Goal: Task Accomplishment & Management: Manage account settings

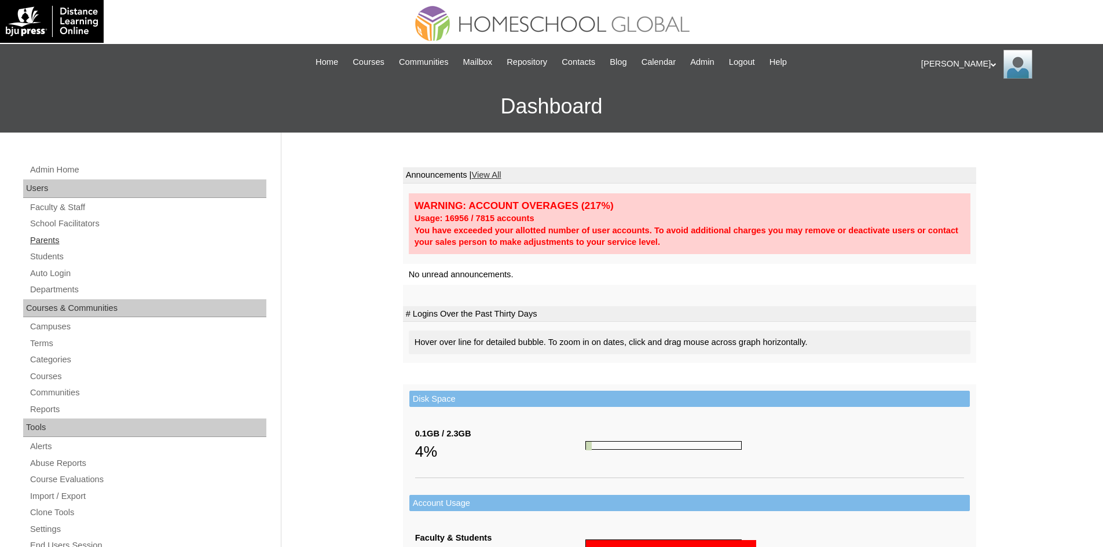
click at [38, 241] on link "Parents" at bounding box center [147, 240] width 237 height 14
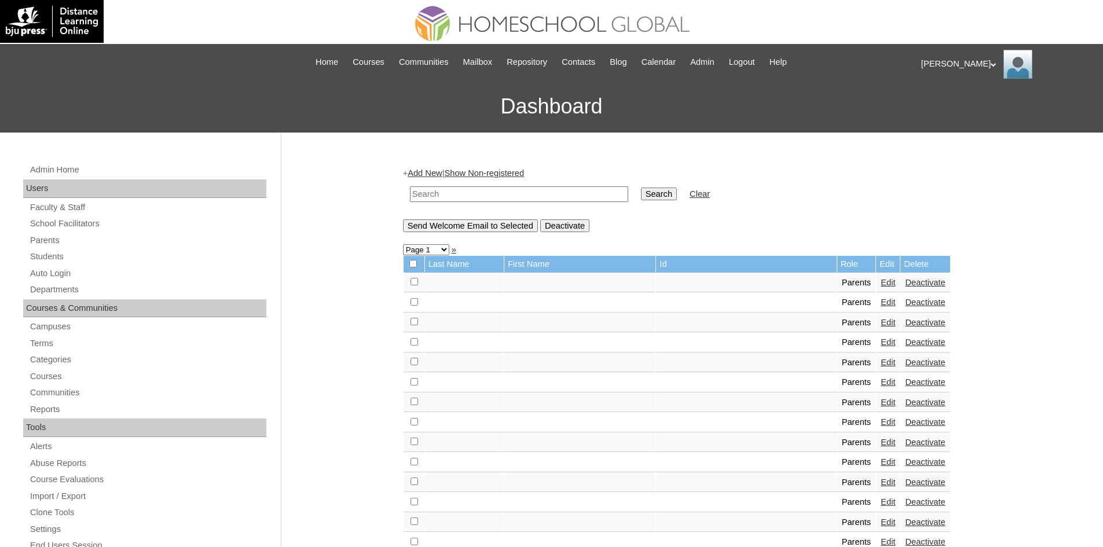
click at [526, 196] on input "text" at bounding box center [519, 194] width 218 height 16
paste input "MHP0220-TECHPH2025"
type input "MHP0220-TECHPH2025"
click at [568, 339] on td at bounding box center [579, 343] width 151 height 20
click at [641, 189] on input "Search" at bounding box center [659, 194] width 36 height 13
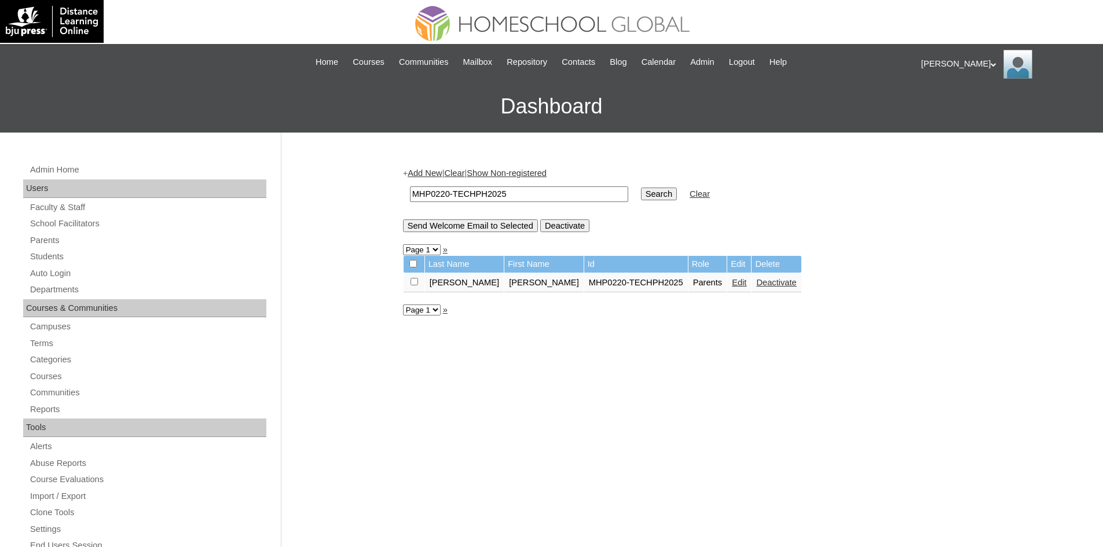
click at [732, 282] on link "Edit" at bounding box center [739, 282] width 14 height 9
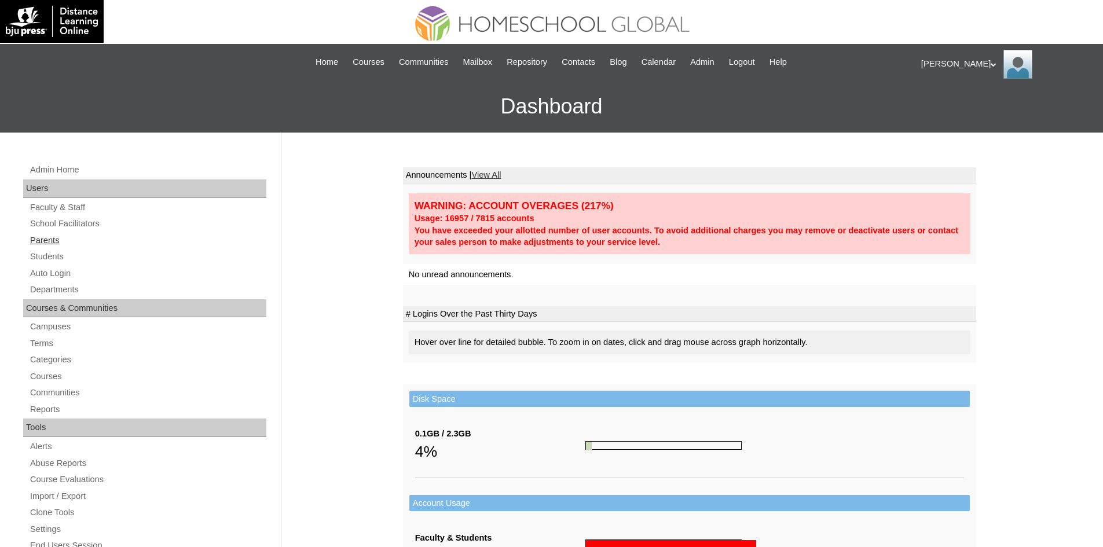
click at [63, 237] on link "Parents" at bounding box center [147, 240] width 237 height 14
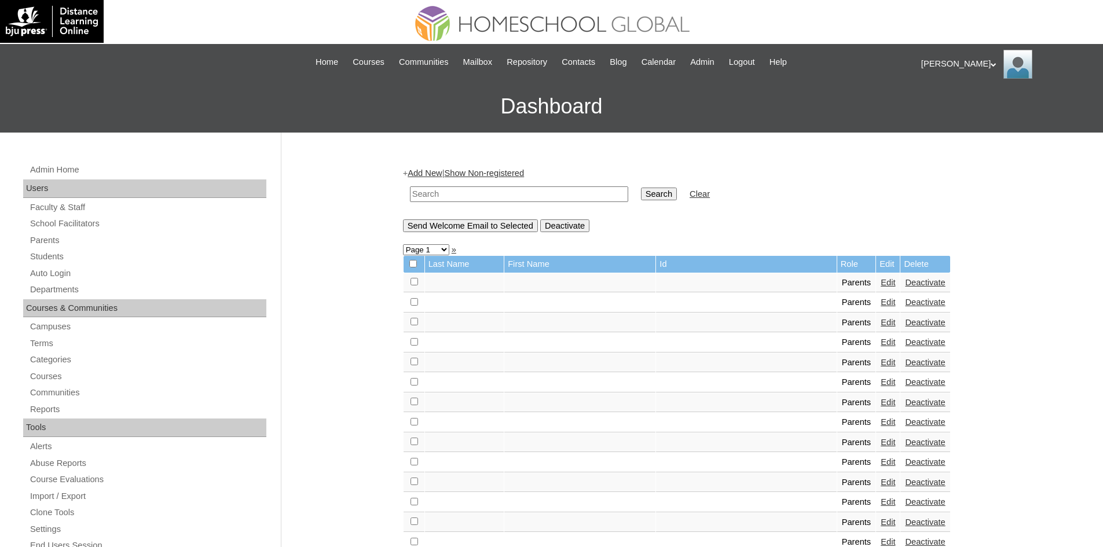
click at [519, 195] on input "text" at bounding box center [519, 194] width 218 height 16
paste input "MHP00774-TECHPH2021"
type input "MHP00774-TECHPH2021"
click at [641, 197] on input "Search" at bounding box center [659, 194] width 36 height 13
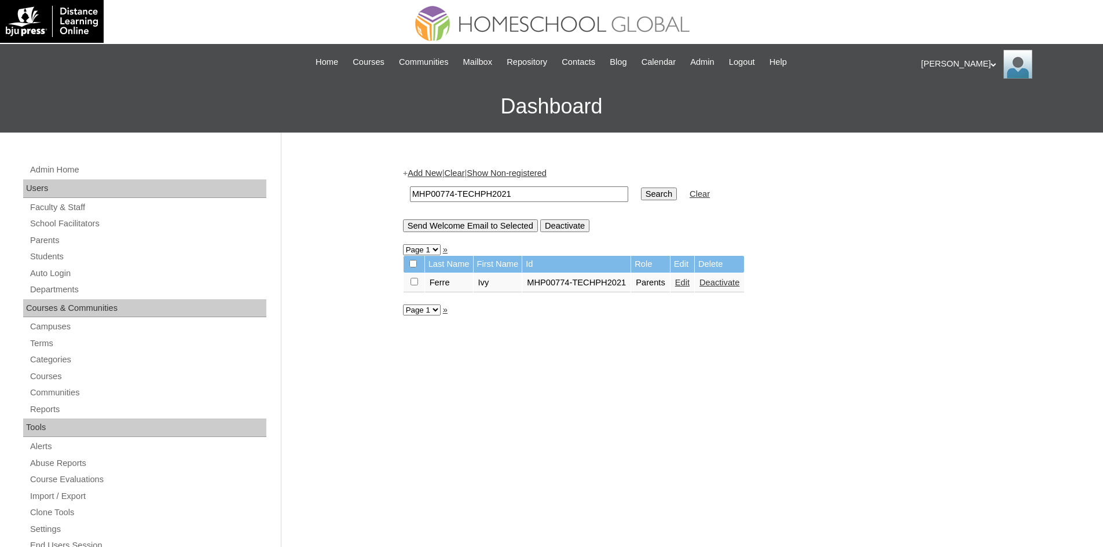
click at [681, 281] on link "Edit" at bounding box center [682, 282] width 14 height 9
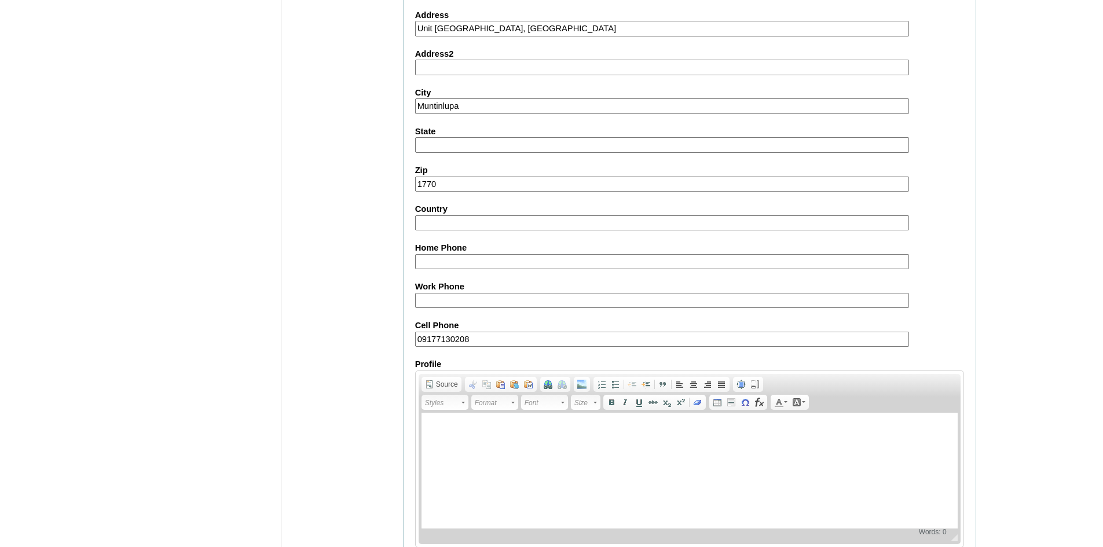
scroll to position [974, 0]
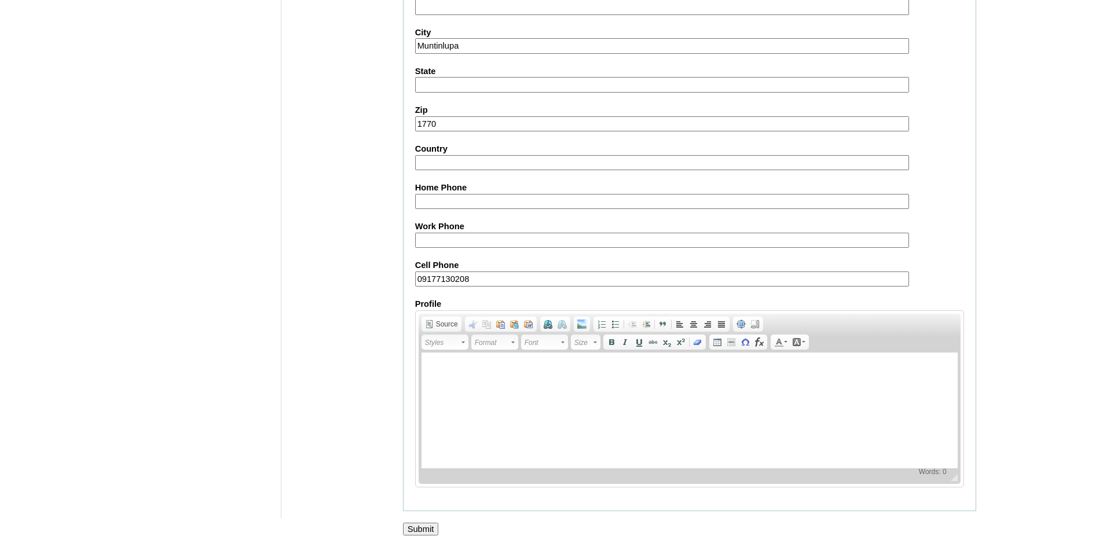
click at [420, 524] on input "Submit" at bounding box center [421, 529] width 36 height 13
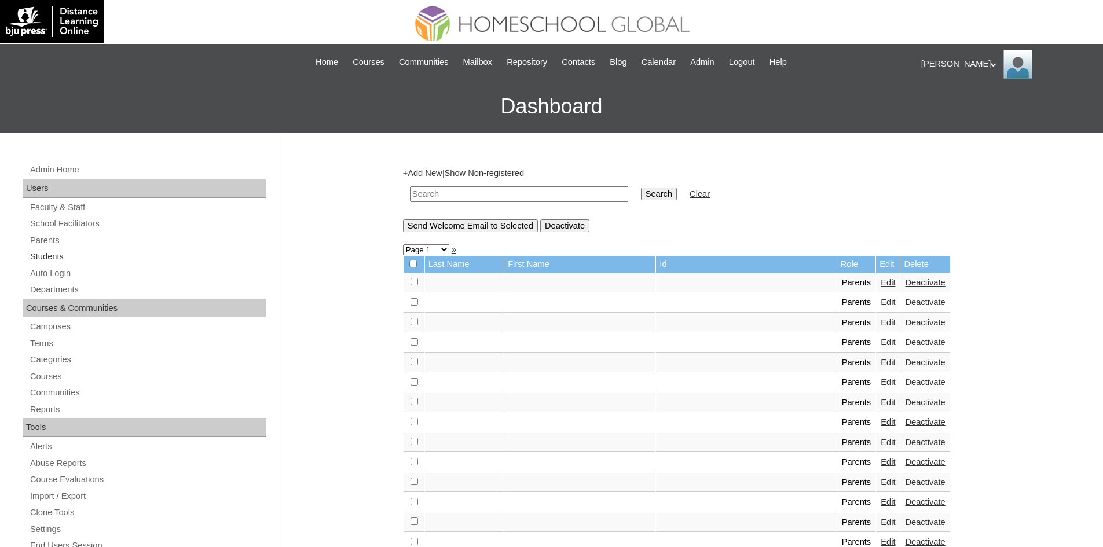
click at [59, 257] on link "Students" at bounding box center [147, 256] width 237 height 14
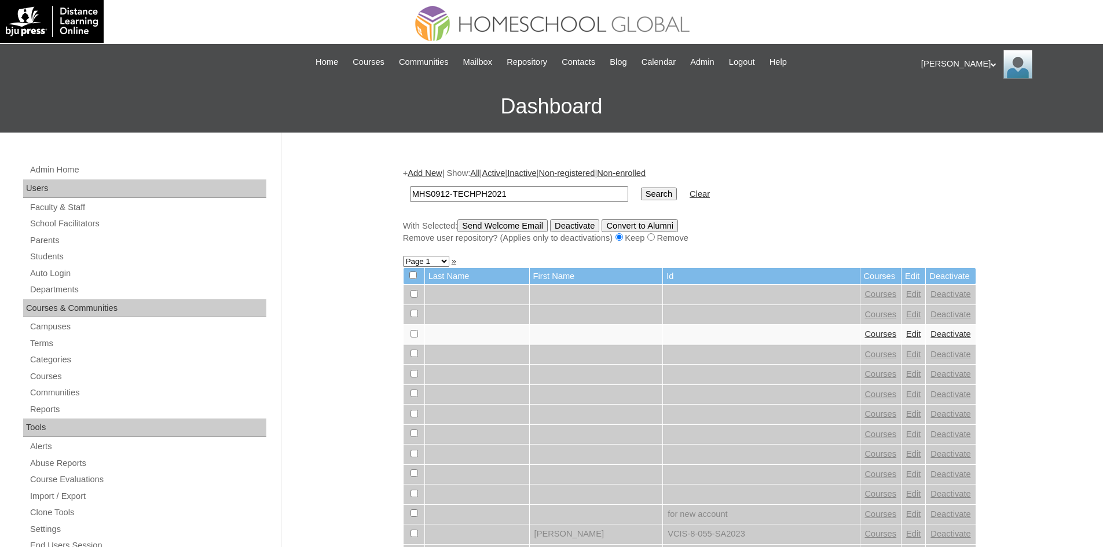
type input "MHS0912-TECHPH2021"
click at [641, 191] on input "Search" at bounding box center [659, 194] width 36 height 13
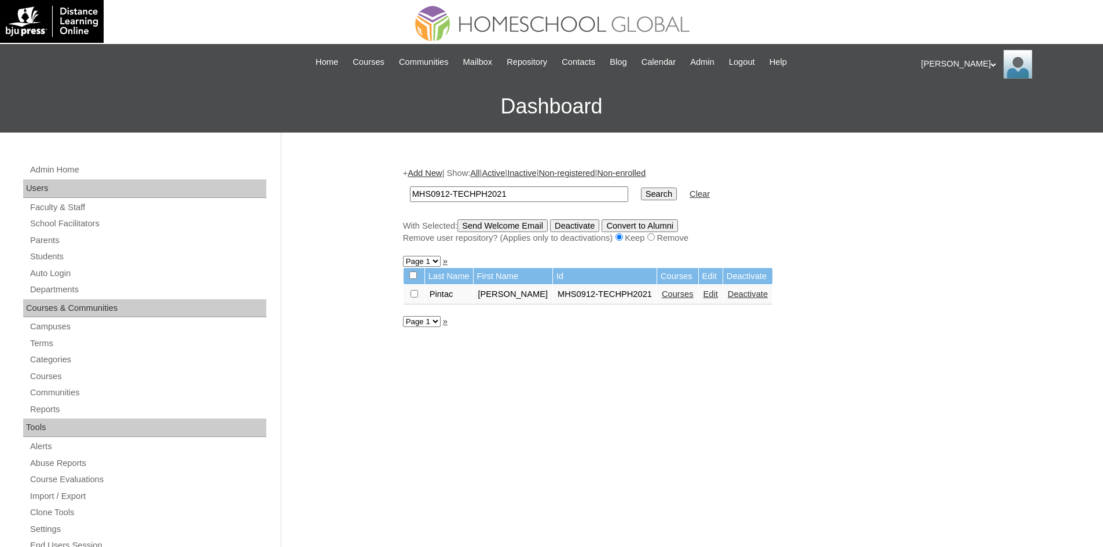
click at [669, 291] on link "Courses" at bounding box center [678, 293] width 32 height 9
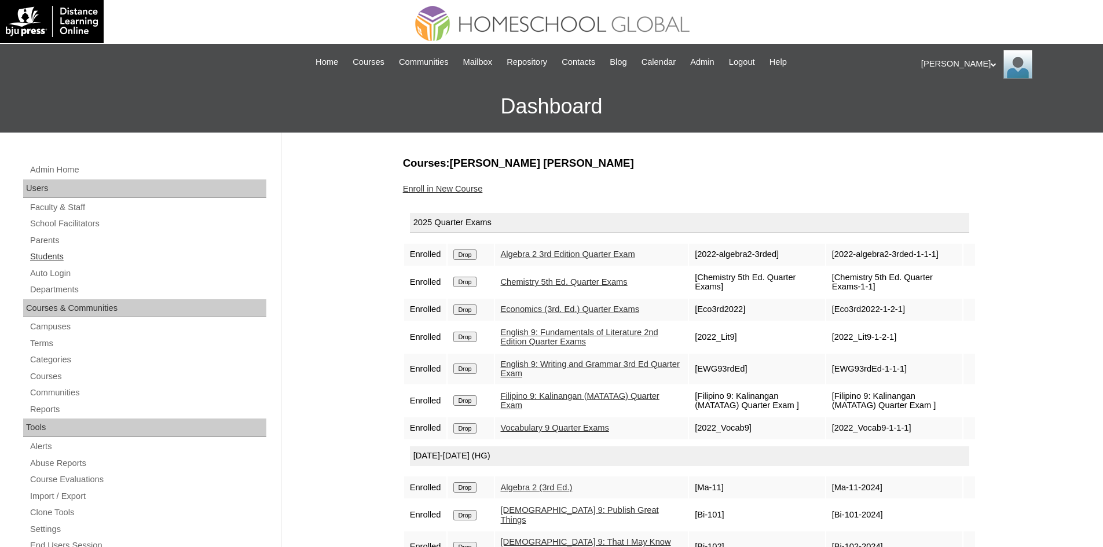
click at [54, 251] on link "Students" at bounding box center [147, 256] width 237 height 14
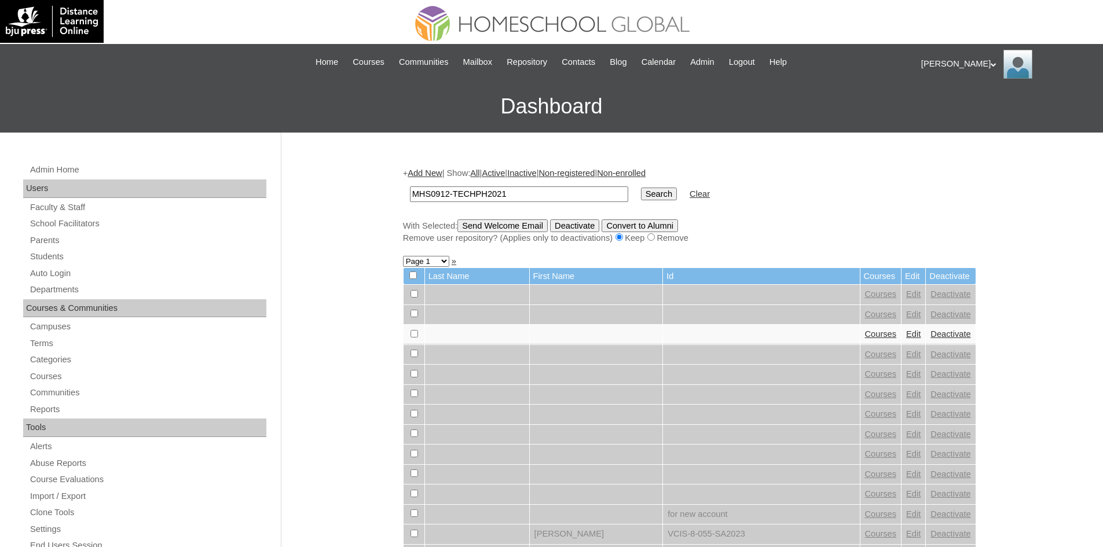
type input "MHS0912-TECHPH2021"
click at [641, 200] on input "Search" at bounding box center [659, 194] width 36 height 13
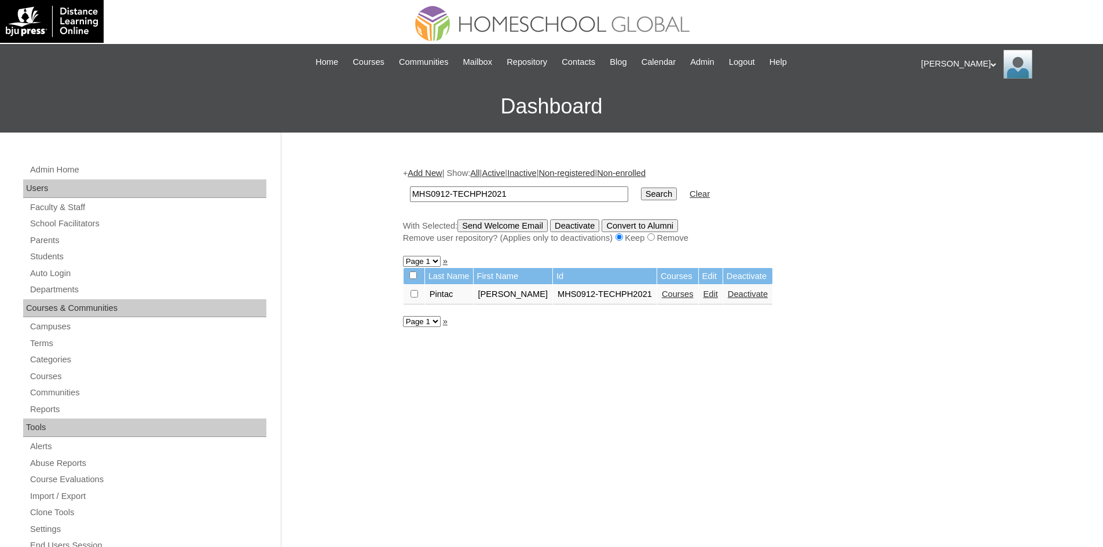
click at [678, 299] on link "Courses" at bounding box center [678, 293] width 32 height 9
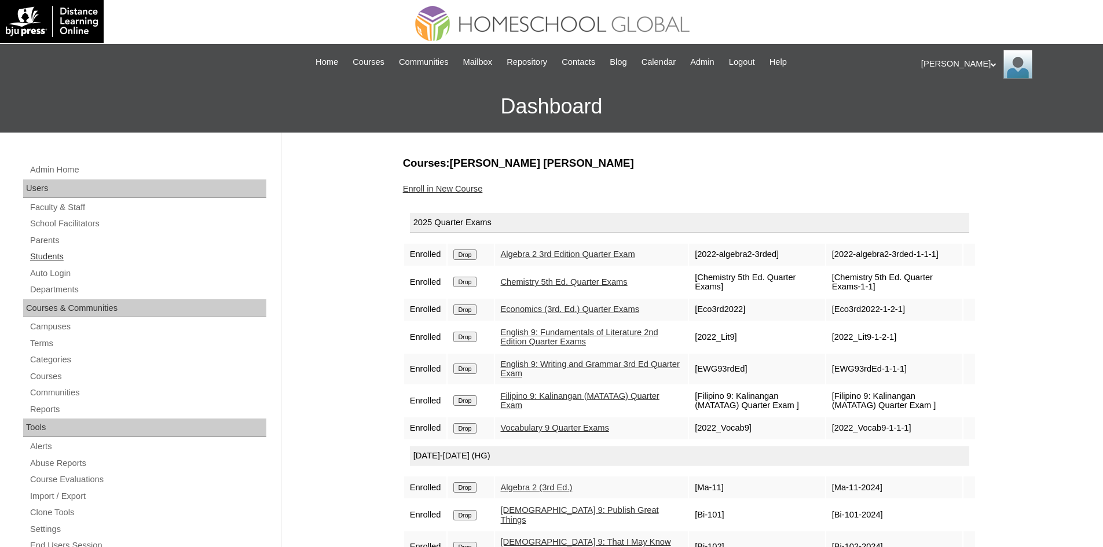
click at [53, 252] on link "Students" at bounding box center [147, 256] width 237 height 14
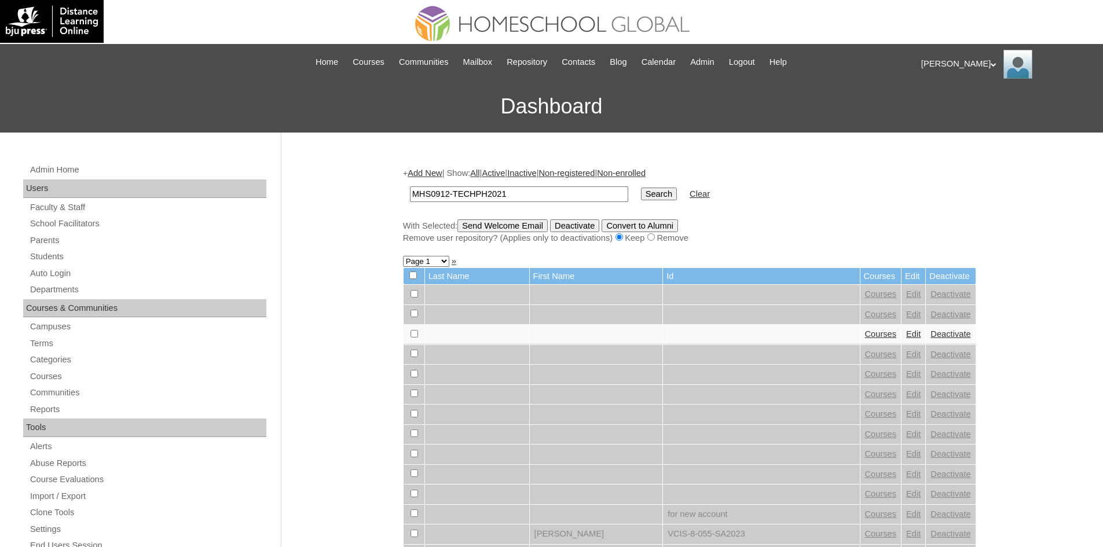
type input "MHS0912-TECHPH2021"
click at [641, 194] on input "Search" at bounding box center [659, 194] width 36 height 13
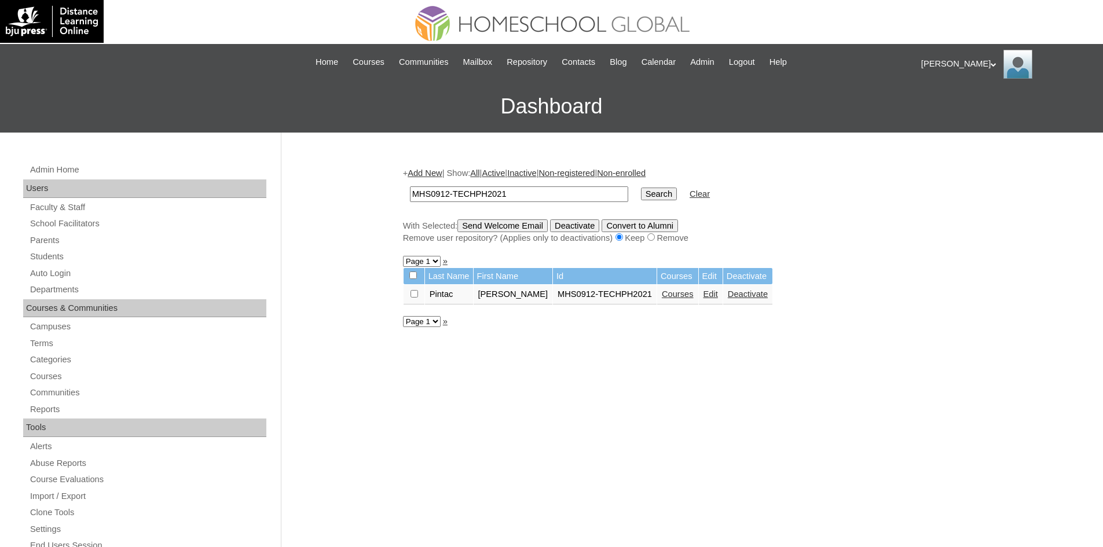
click at [703, 297] on link "Edit" at bounding box center [710, 293] width 14 height 9
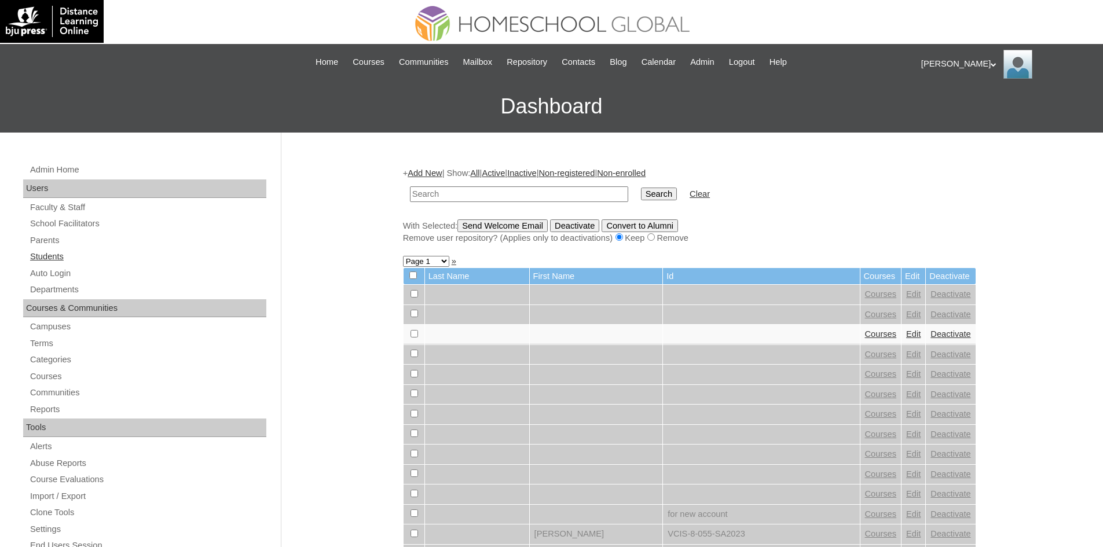
click at [48, 251] on link "Students" at bounding box center [147, 256] width 237 height 14
type input "MHS0912-TECHPH2021"
click at [641, 192] on input "Search" at bounding box center [659, 194] width 36 height 13
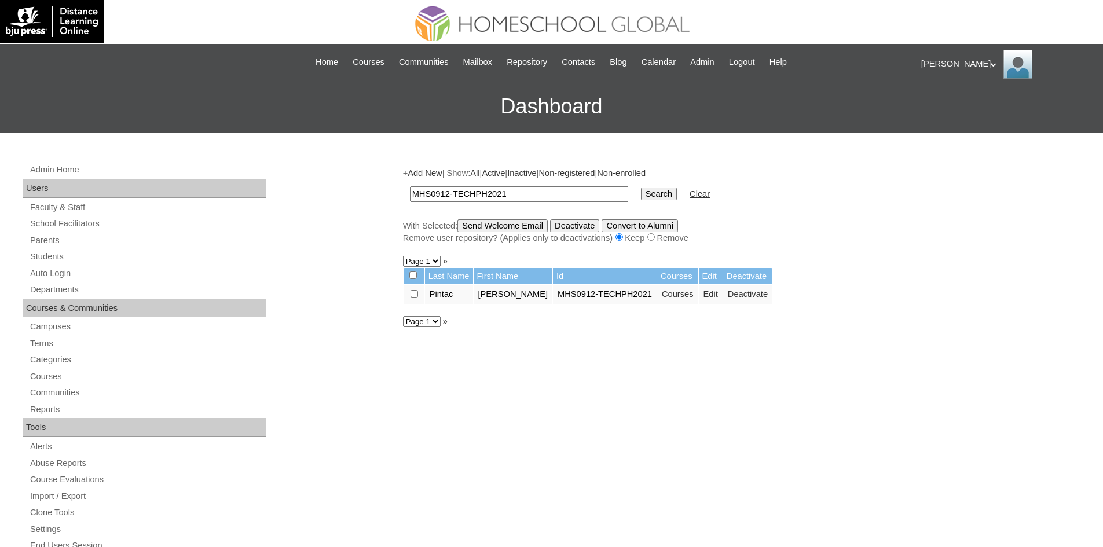
click at [662, 299] on link "Courses" at bounding box center [678, 293] width 32 height 9
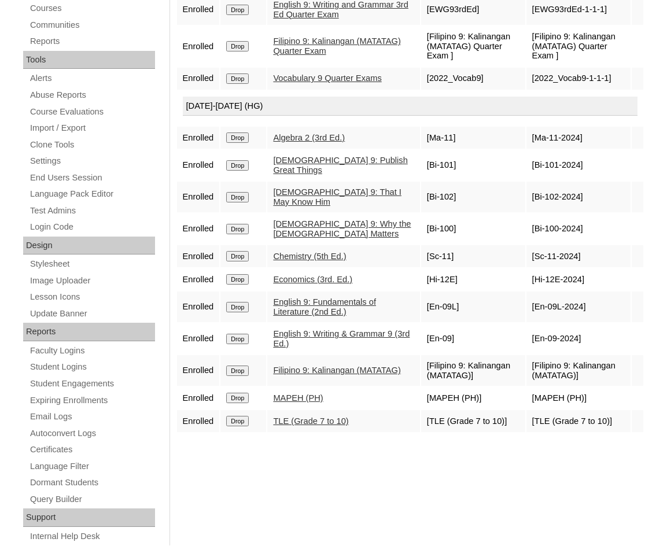
scroll to position [410, 0]
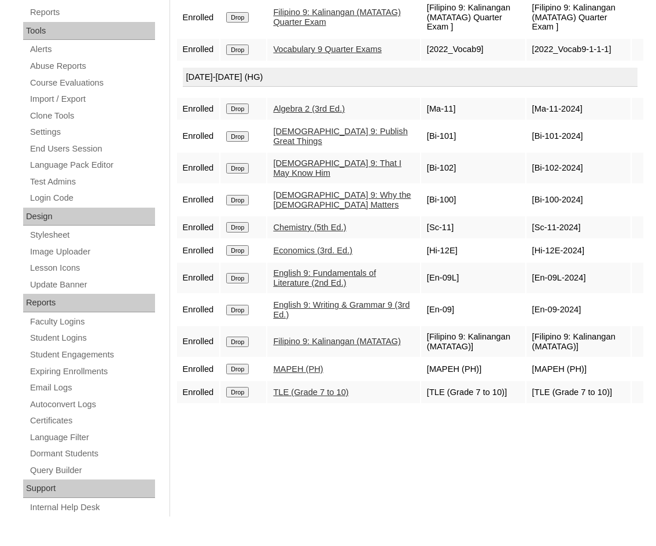
click at [281, 476] on div "Courses:[PERSON_NAME] [PERSON_NAME] Enroll in New Course 2025 Quarter Exams Enr…" at bounding box center [407, 146] width 475 height 775
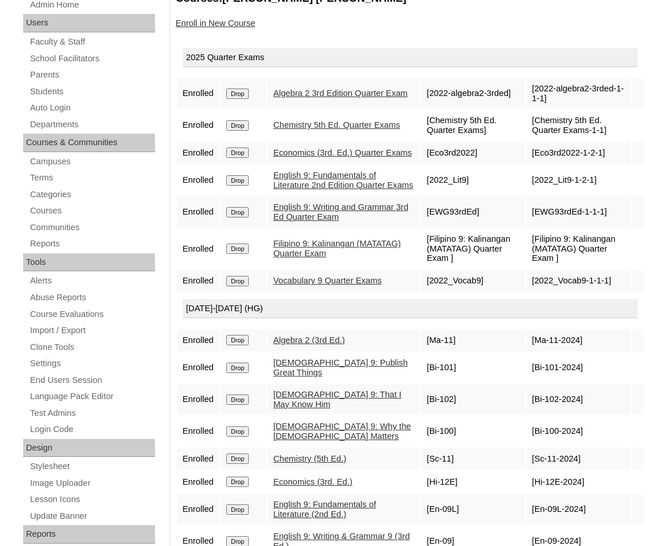
scroll to position [121, 0]
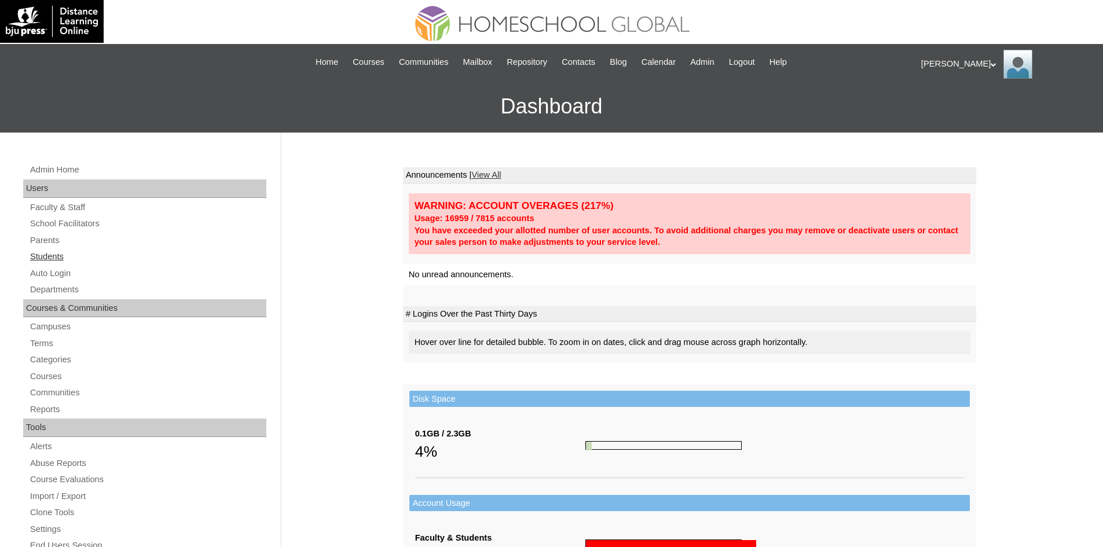
click at [53, 251] on link "Students" at bounding box center [147, 256] width 237 height 14
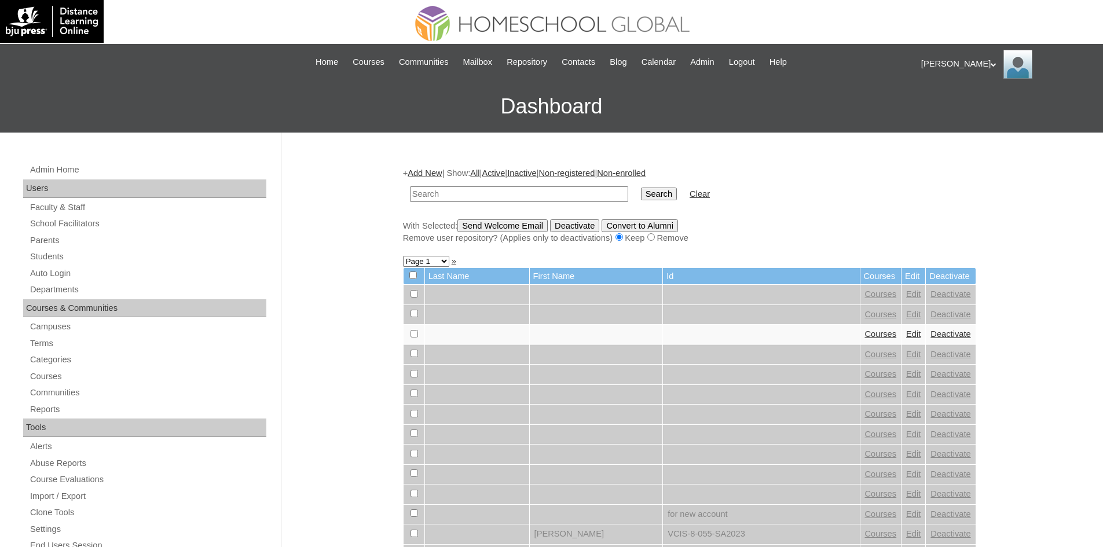
drag, startPoint x: 496, startPoint y: 181, endPoint x: 467, endPoint y: 192, distance: 31.0
paste input "MHS00326-TECHPH2025"
type input "MHS00326-TECHPH2025"
click at [641, 193] on input "Search" at bounding box center [659, 194] width 36 height 13
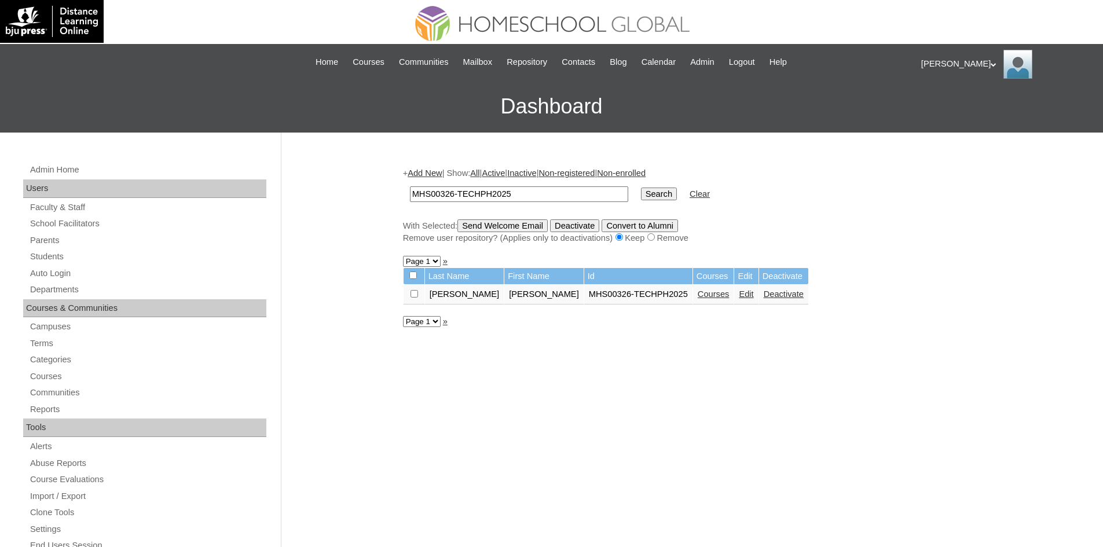
click at [739, 292] on link "Edit" at bounding box center [746, 293] width 14 height 9
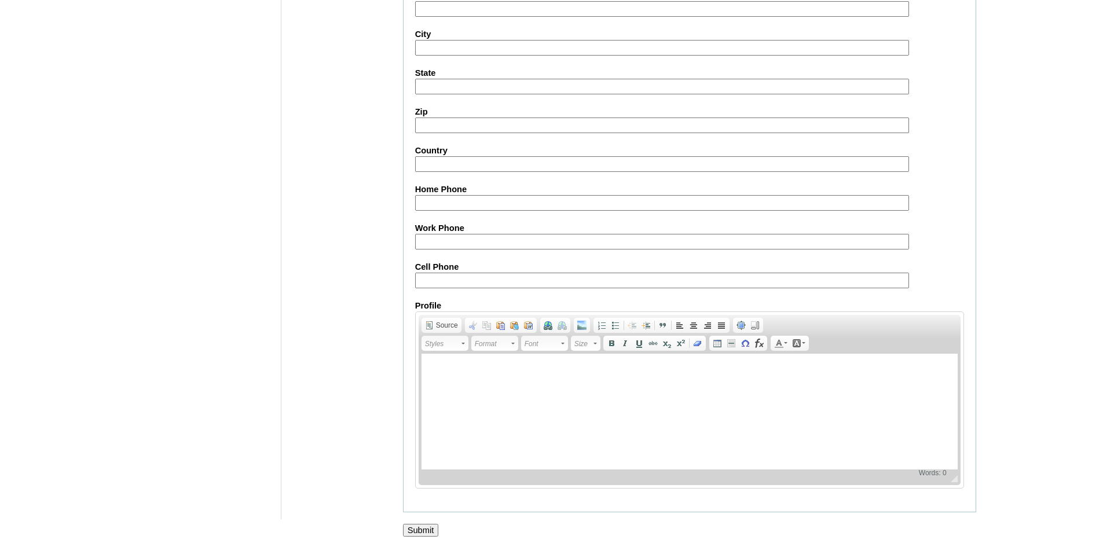
scroll to position [1217, 0]
click at [434, 528] on input "Submit" at bounding box center [421, 528] width 36 height 13
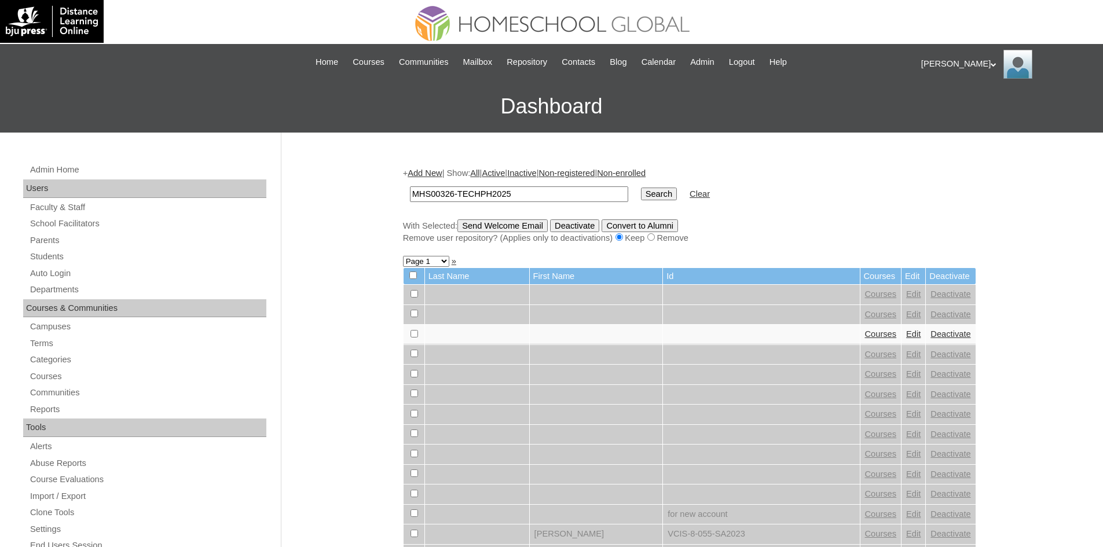
type input "MHS00326-TECHPH2025"
click at [641, 199] on input "Search" at bounding box center [659, 194] width 36 height 13
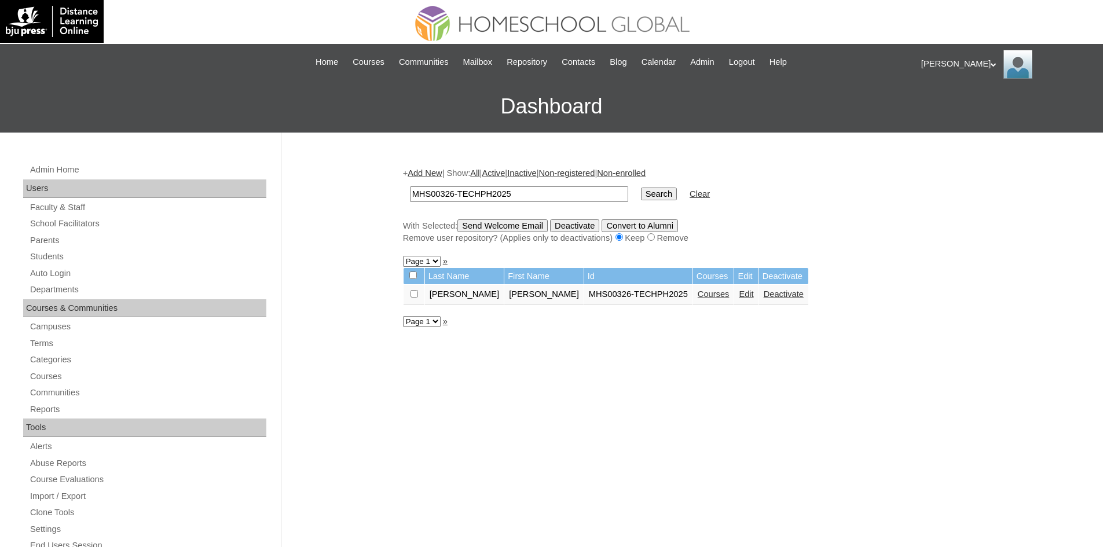
click at [697, 296] on link "Courses" at bounding box center [713, 293] width 32 height 9
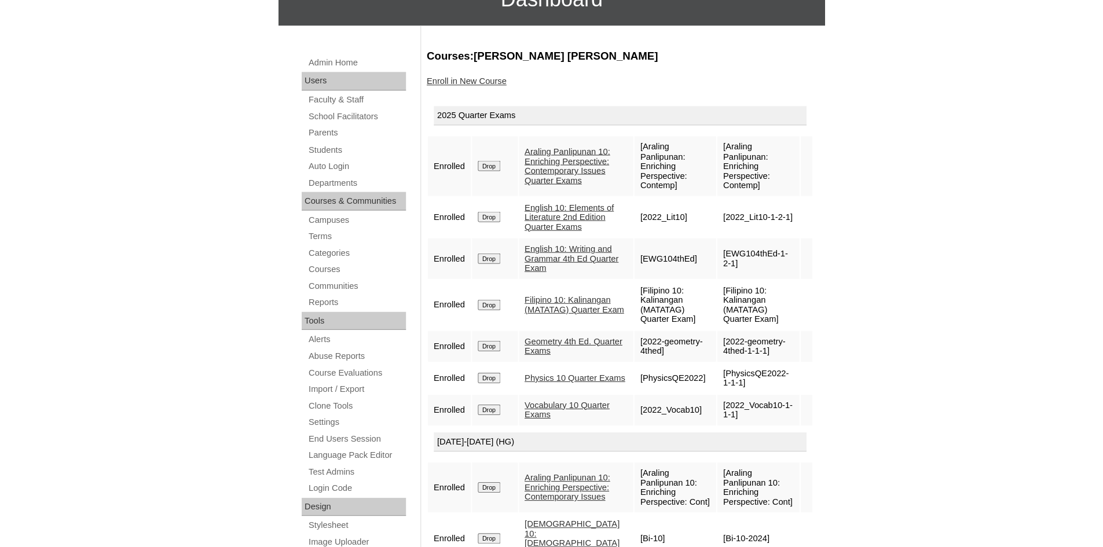
scroll to position [107, 0]
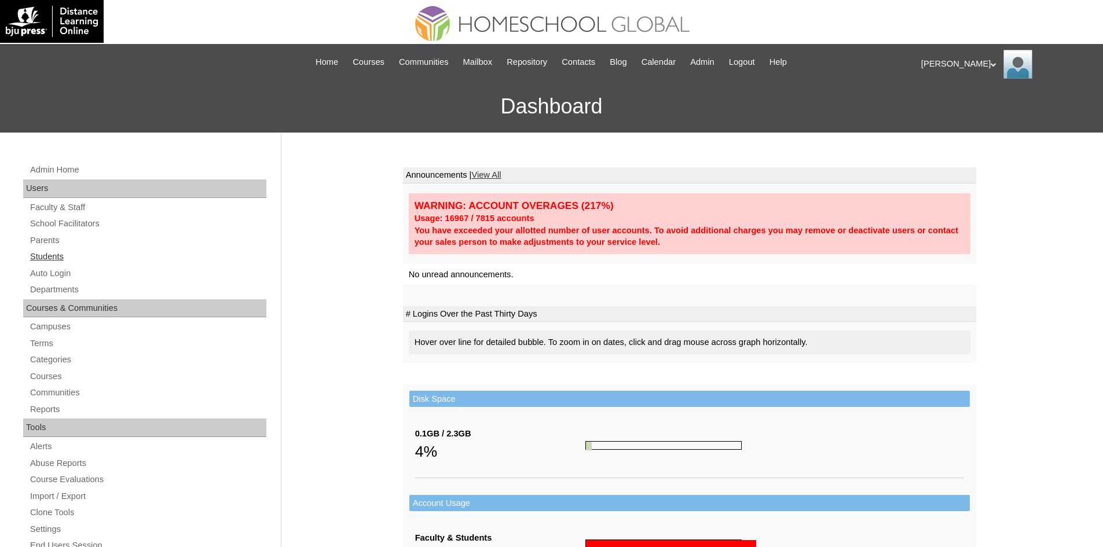
click at [53, 257] on link "Students" at bounding box center [147, 256] width 237 height 14
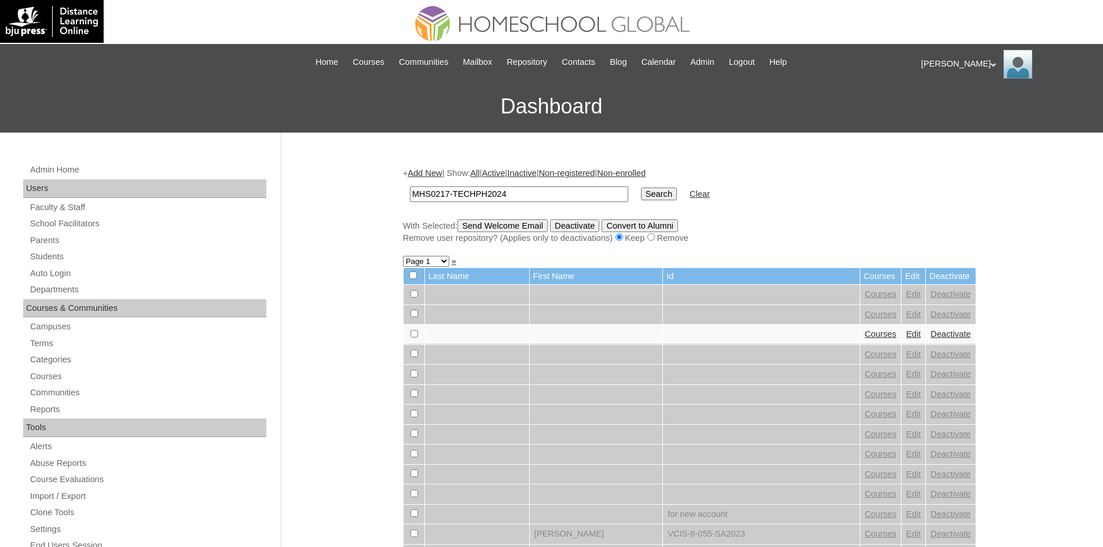
type input "MHS0217-TECHPH2024"
click at [641, 192] on input "Search" at bounding box center [659, 194] width 36 height 13
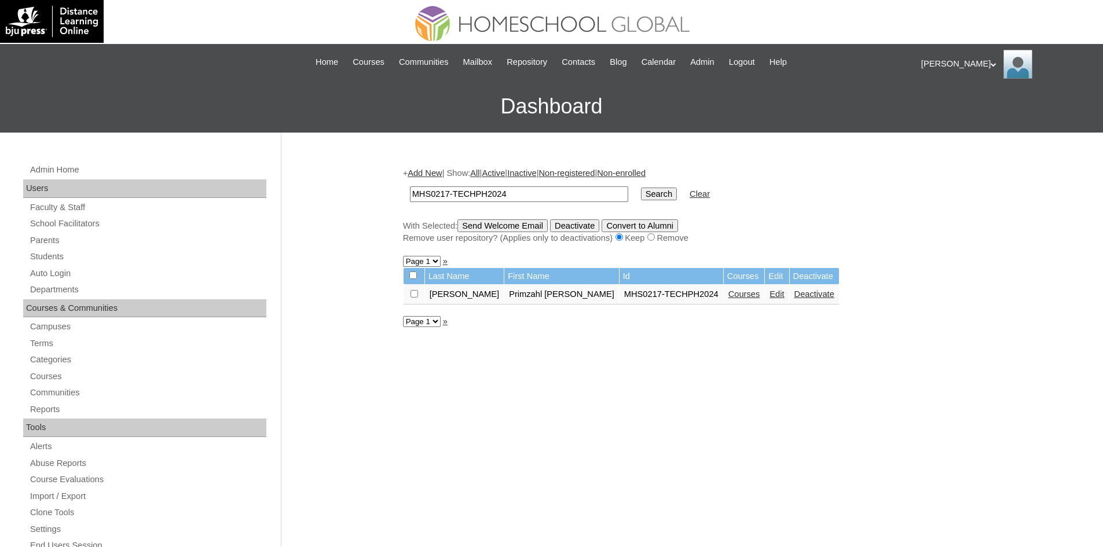
click at [769, 291] on link "Edit" at bounding box center [776, 293] width 14 height 9
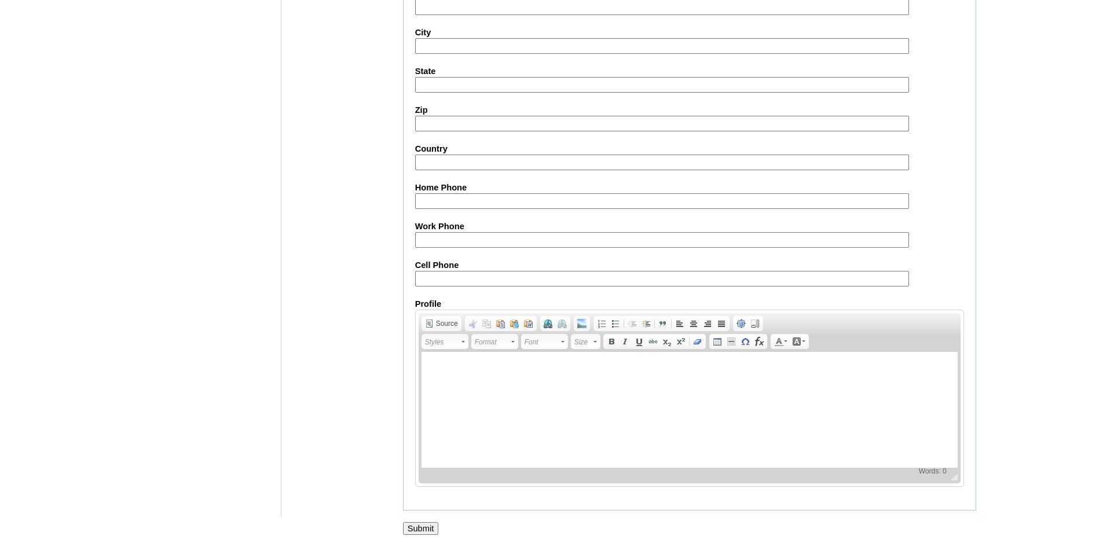
scroll to position [1217, 0]
click at [429, 530] on input "Submit" at bounding box center [421, 528] width 36 height 13
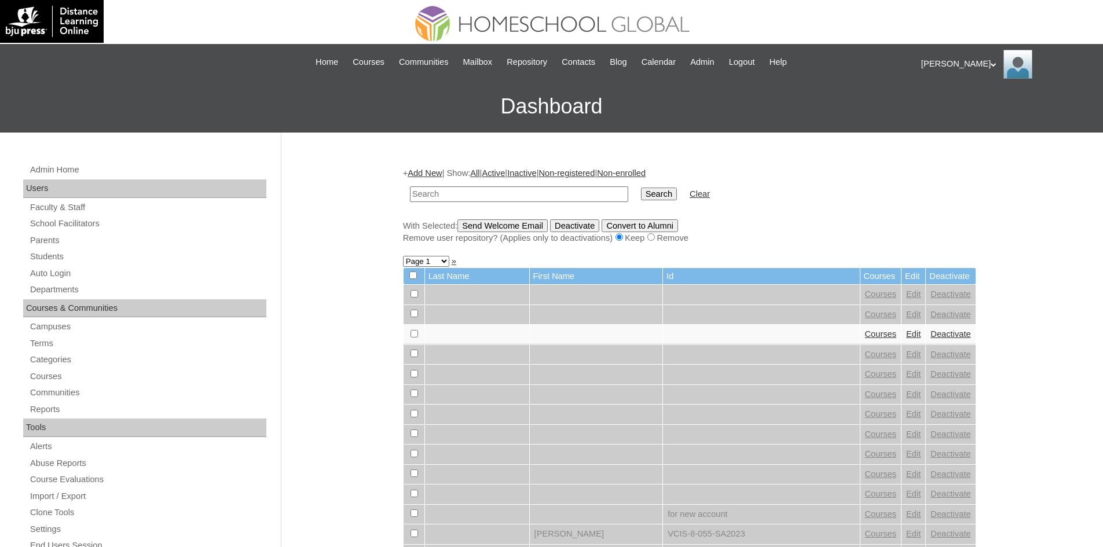
click at [545, 205] on td at bounding box center [519, 194] width 230 height 27
click at [546, 197] on input "text" at bounding box center [519, 194] width 218 height 16
paste input "MHS0217-TECHPH2024"
type input "MHS0217-TECHPH2024"
click at [641, 193] on input "Search" at bounding box center [659, 194] width 36 height 13
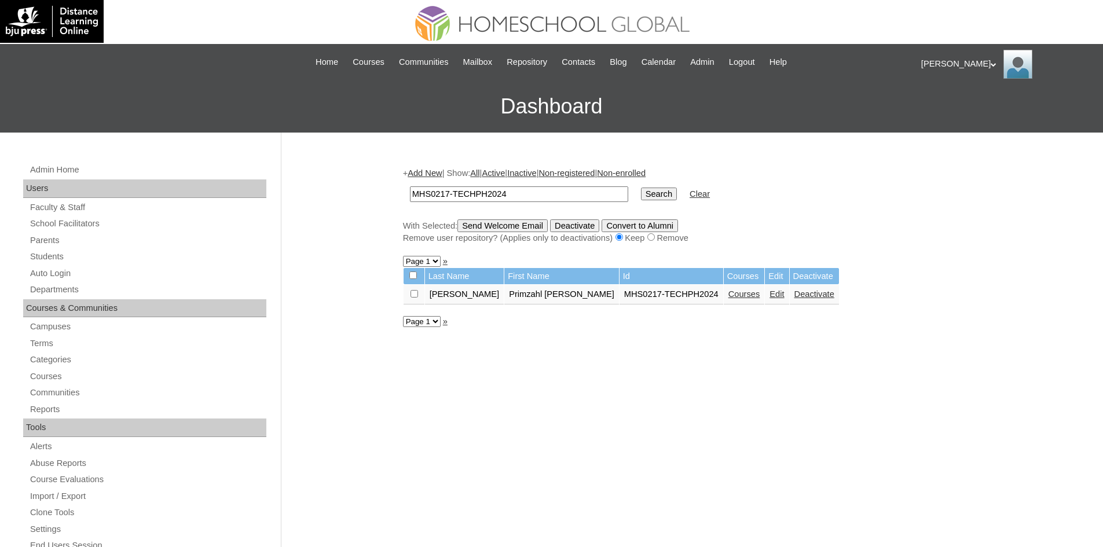
click at [728, 295] on link "Courses" at bounding box center [744, 293] width 32 height 9
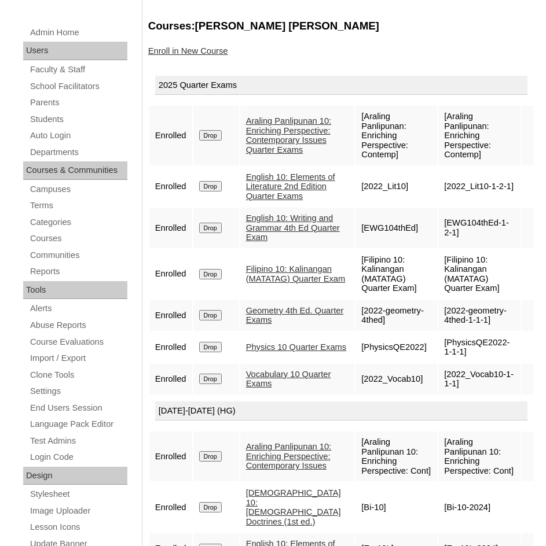
scroll to position [63, 0]
